Goal: Navigation & Orientation: Go to known website

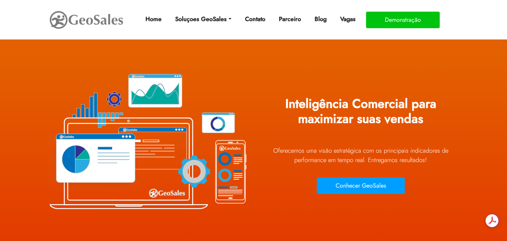
click at [75, 24] on img at bounding box center [86, 19] width 75 height 21
